Goal: Navigation & Orientation: Find specific page/section

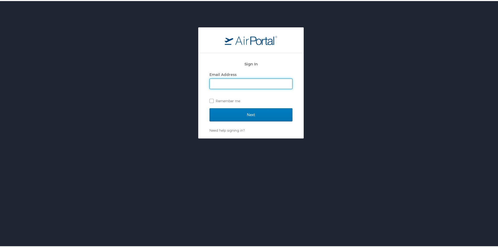
click at [249, 81] on input "Email Address" at bounding box center [251, 83] width 82 height 10
type input "[EMAIL_ADDRESS][PERSON_NAME][DOMAIN_NAME]"
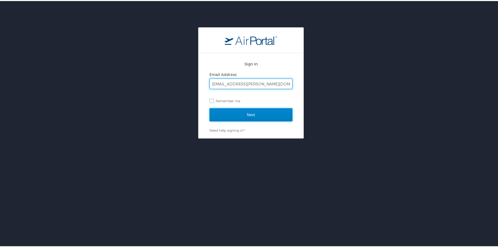
click at [262, 116] on input "Next" at bounding box center [250, 113] width 83 height 13
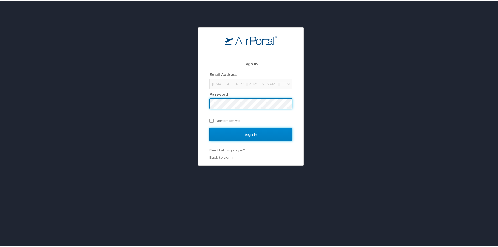
click at [252, 133] on input "Sign In" at bounding box center [250, 133] width 83 height 13
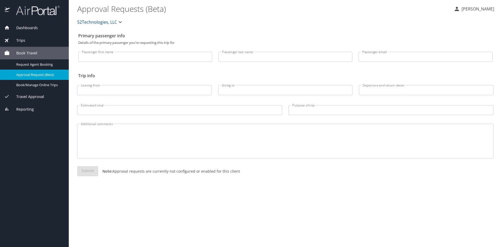
click at [21, 40] on span "Trips" at bounding box center [17, 41] width 15 height 6
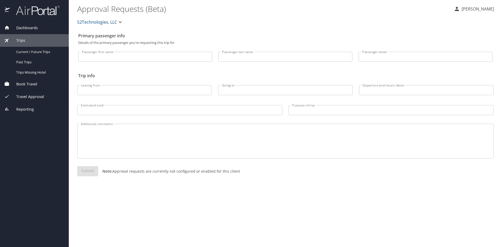
click at [23, 29] on span "Dashboards" at bounding box center [24, 28] width 28 height 6
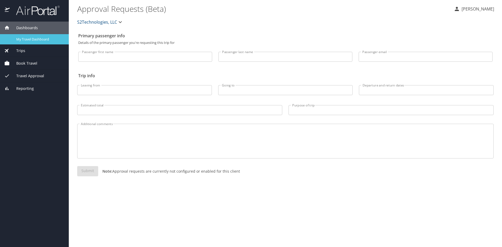
click at [25, 40] on span "My Travel Dashboard" at bounding box center [39, 39] width 46 height 5
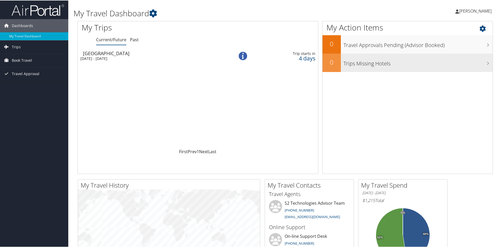
click at [372, 64] on h3 "Trips Missing Hotels" at bounding box center [417, 62] width 149 height 10
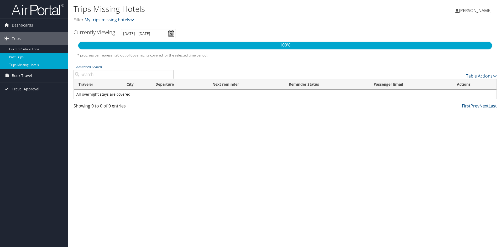
click at [18, 55] on link "Past Trips" at bounding box center [34, 57] width 68 height 8
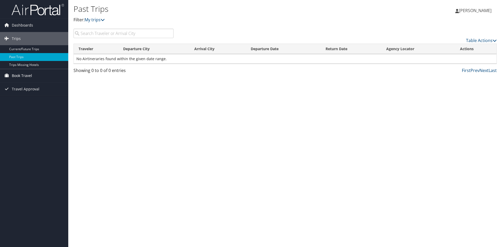
click at [16, 75] on span "Book Travel" at bounding box center [22, 75] width 20 height 13
click at [23, 88] on link "Agent Booking Request" at bounding box center [34, 86] width 68 height 8
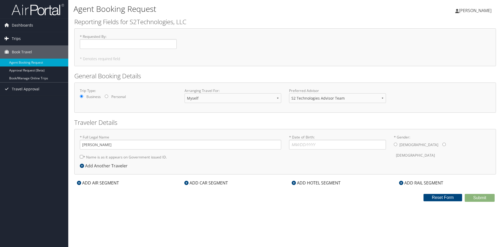
click at [18, 37] on span "Trips" at bounding box center [16, 38] width 9 height 13
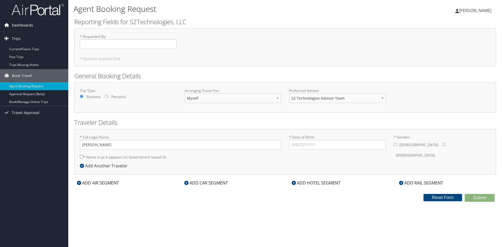
click at [21, 23] on span "Dashboards" at bounding box center [22, 25] width 21 height 13
